Goal: Download file/media

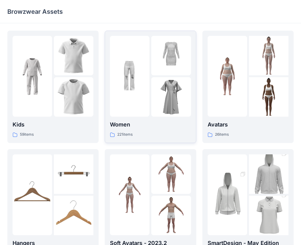
click at [156, 109] on img at bounding box center [170, 96] width 39 height 39
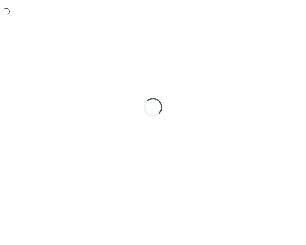
click at [156, 109] on div "Loading..." at bounding box center [152, 106] width 19 height 19
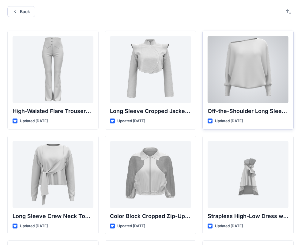
click at [234, 103] on div "Off-the-Shoulder Long Sleeve Top Updated [DATE]" at bounding box center [247, 80] width 91 height 99
click at [229, 102] on div at bounding box center [248, 69] width 81 height 67
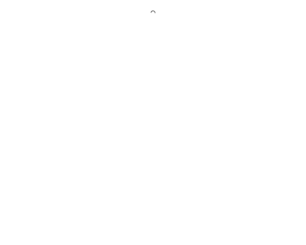
click at [229, 102] on div at bounding box center [153, 122] width 306 height 245
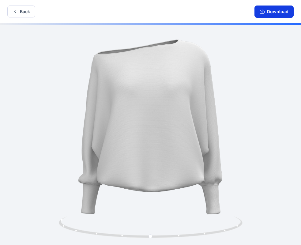
click at [274, 12] on button "Download" at bounding box center [273, 12] width 39 height 12
